Goal: Find specific page/section: Find specific page/section

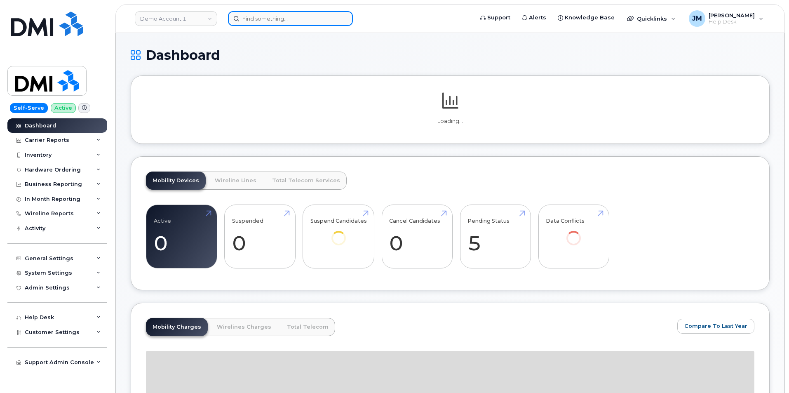
click at [270, 17] on input at bounding box center [290, 18] width 125 height 15
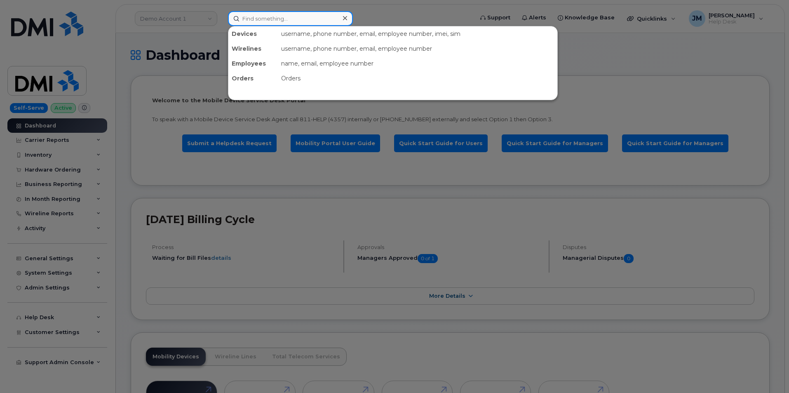
paste input "9137270962"
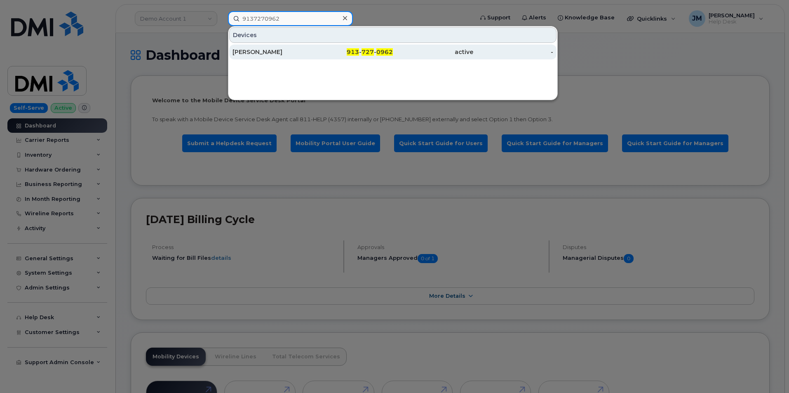
type input "9137270962"
click at [275, 53] on div "KEVEN HYPPOLITE" at bounding box center [272, 52] width 80 height 8
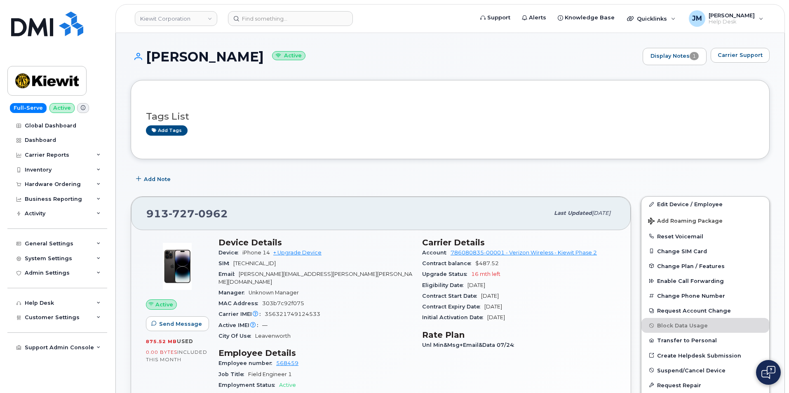
drag, startPoint x: 276, startPoint y: 54, endPoint x: 147, endPoint y: 55, distance: 128.6
click at [147, 55] on h1 "KEVEN HYPPOLITE Active" at bounding box center [385, 56] width 508 height 14
copy h1 "[PERSON_NAME]"
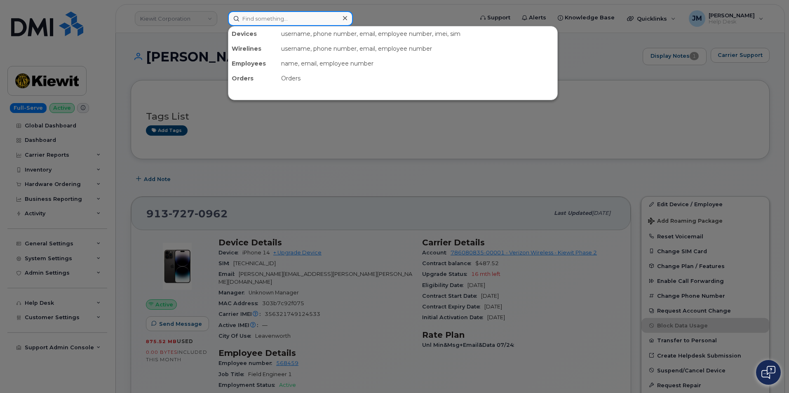
click at [288, 16] on input at bounding box center [290, 18] width 125 height 15
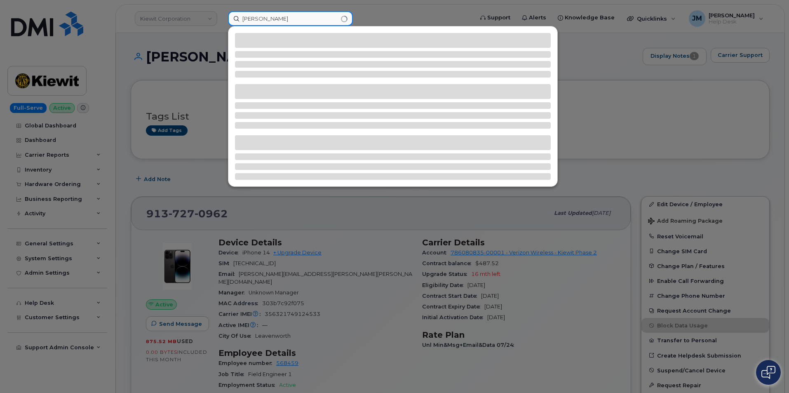
click at [259, 21] on input "ronnie" at bounding box center [290, 18] width 125 height 15
click at [260, 21] on input "ronnie" at bounding box center [290, 18] width 125 height 15
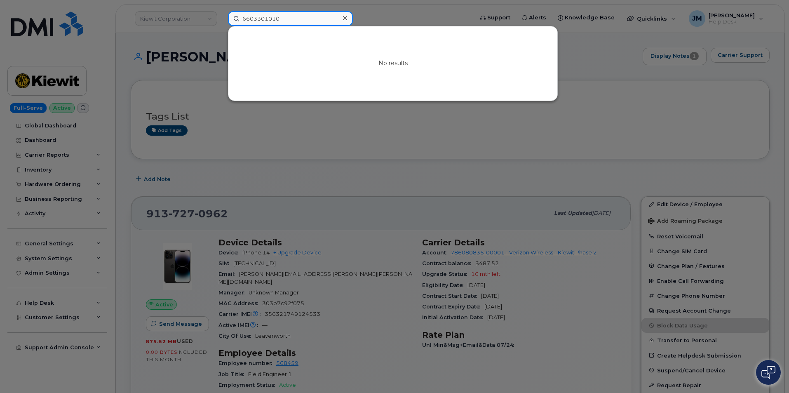
click at [265, 19] on input "6603301010" at bounding box center [290, 18] width 125 height 15
drag, startPoint x: 296, startPoint y: 17, endPoint x: 225, endPoint y: 18, distance: 71.3
click at [225, 18] on div "6603341010 No results" at bounding box center [347, 18] width 253 height 15
paste input "Oscar Subia Ibarra"
type input "Oscar Subia Ibarra"
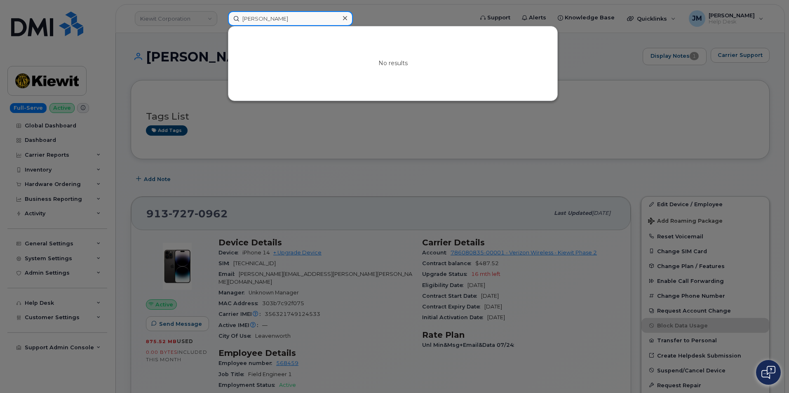
click at [282, 19] on input "Oscar Subia Ibarra" at bounding box center [290, 18] width 125 height 15
click at [282, 17] on input "Oscar Subia Ibarra" at bounding box center [290, 18] width 125 height 15
click at [295, 19] on input "Oscar Subia Ibarra" at bounding box center [290, 18] width 125 height 15
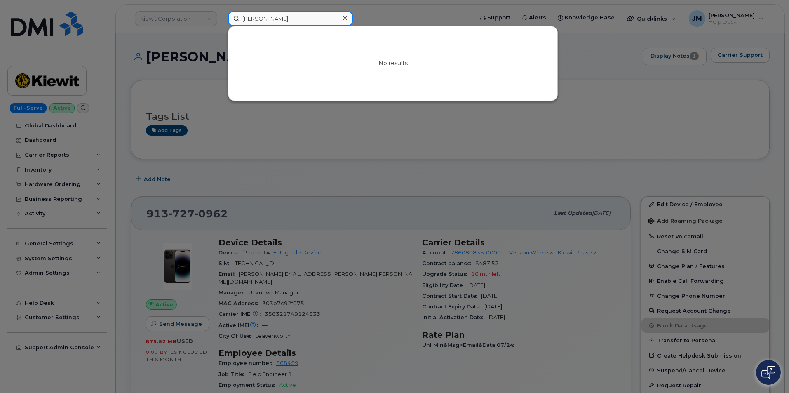
click at [295, 19] on input "Oscar Subia Ibarra" at bounding box center [290, 18] width 125 height 15
click at [343, 17] on icon at bounding box center [345, 18] width 4 height 7
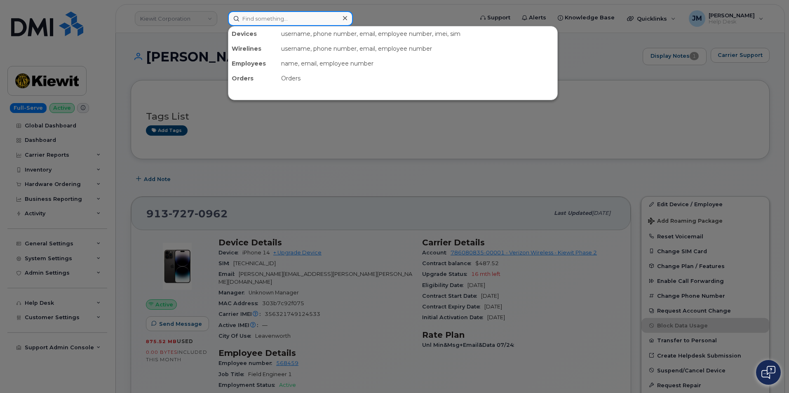
paste input "773-899 2536"
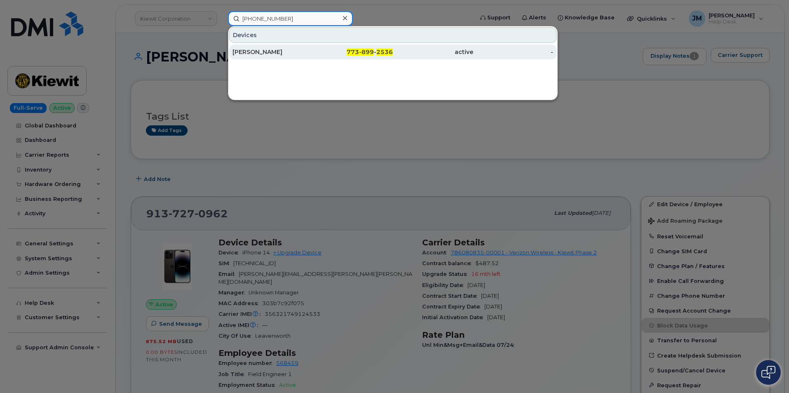
type input "773-899 2536"
click at [274, 54] on div "[PERSON_NAME]" at bounding box center [272, 52] width 80 height 8
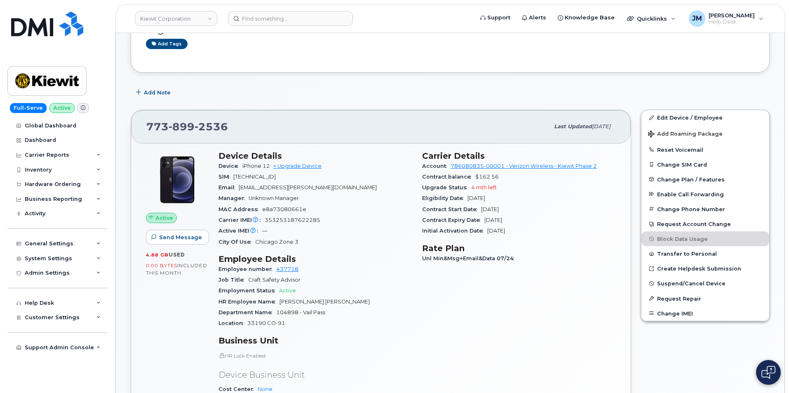
scroll to position [53, 0]
